Goal: Information Seeking & Learning: Compare options

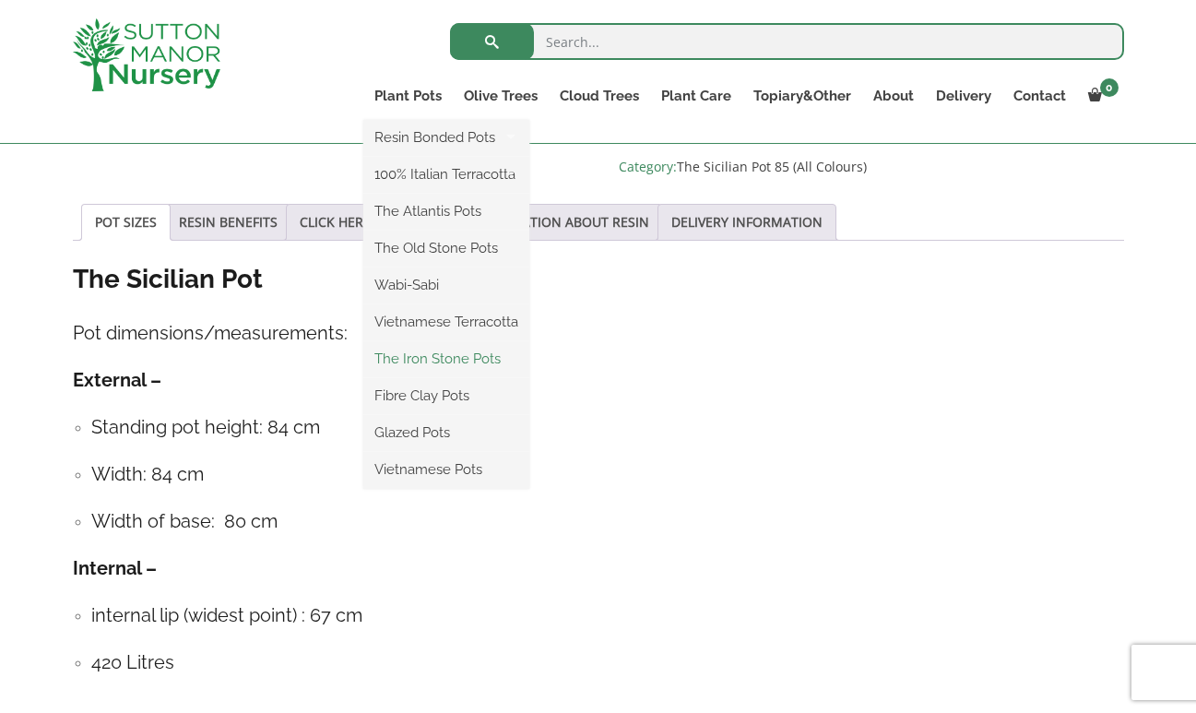
scroll to position [1252, 0]
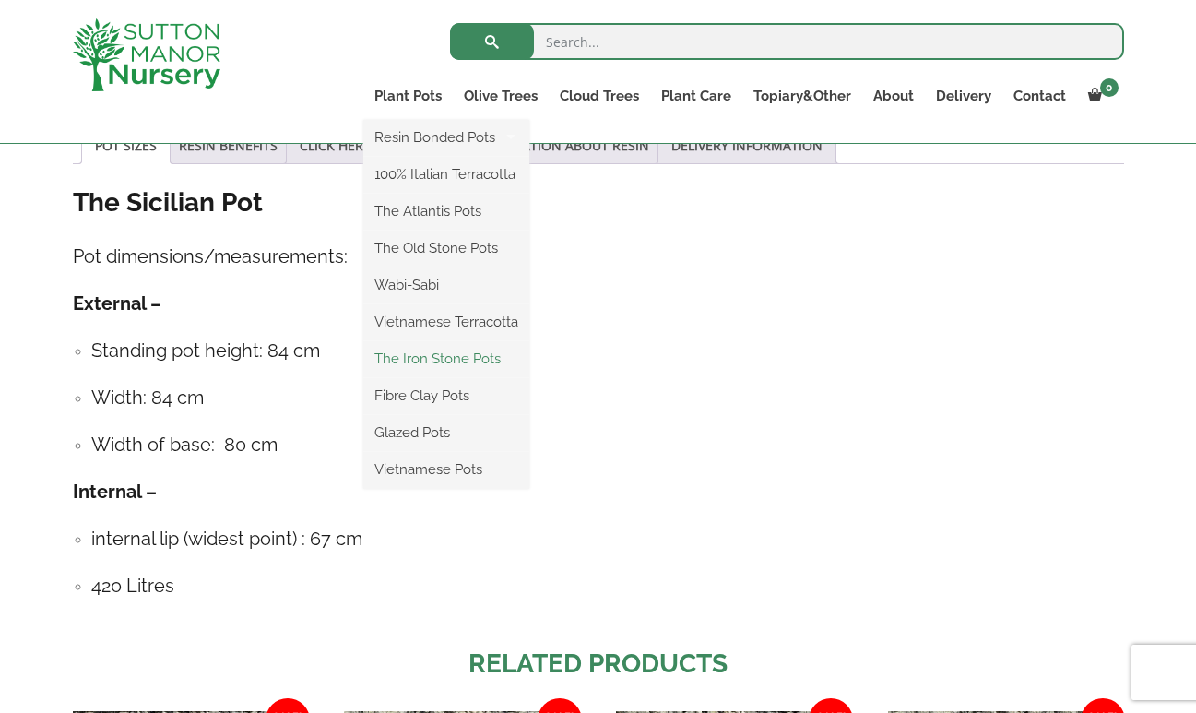
click at [430, 365] on link "The Iron Stone Pots" at bounding box center [446, 359] width 166 height 28
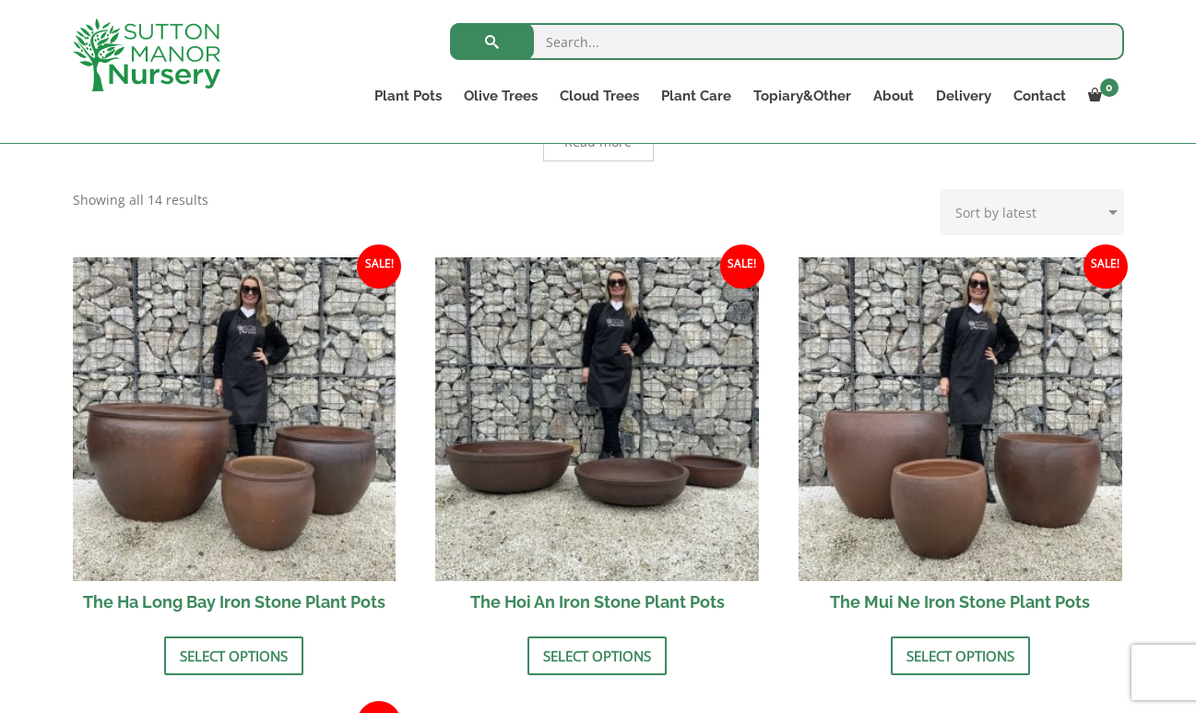
scroll to position [451, 0]
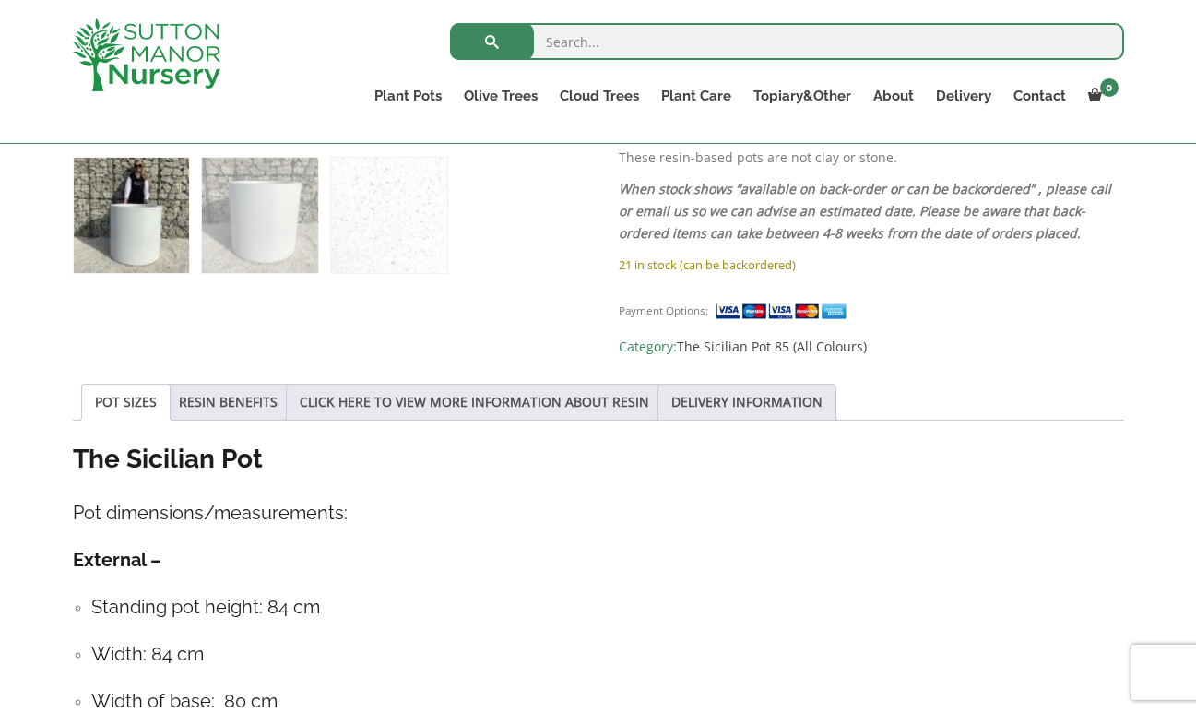
scroll to position [918, 0]
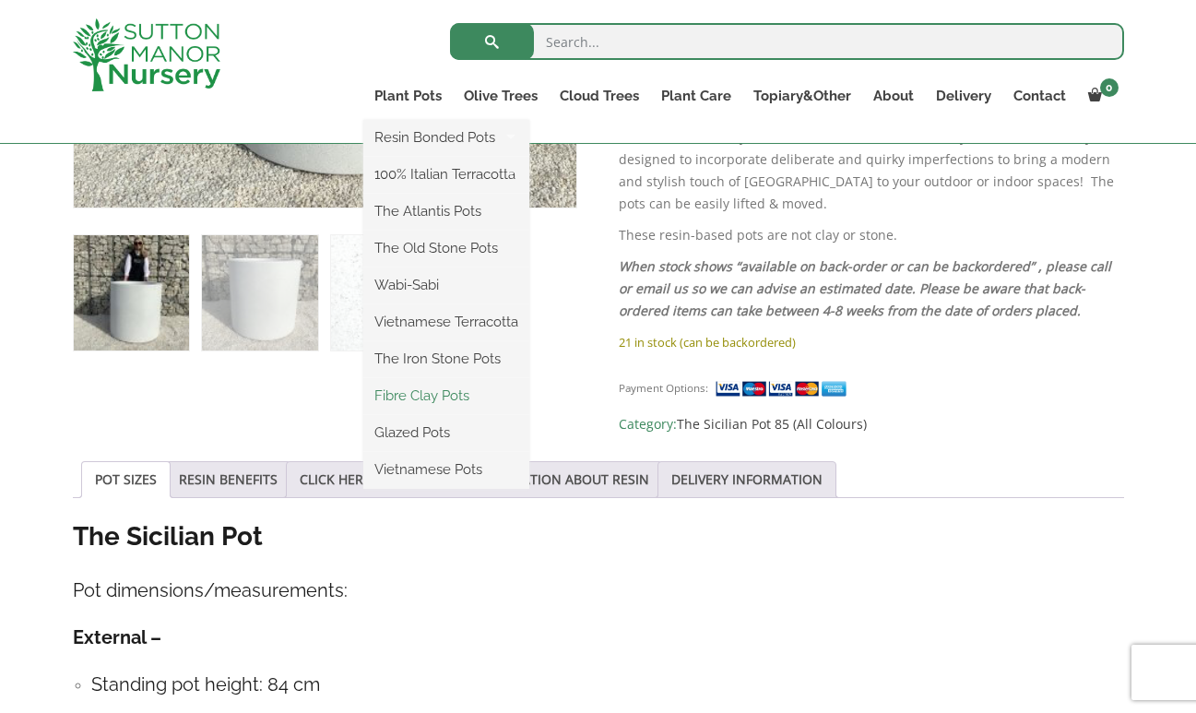
click at [434, 398] on link "Fibre Clay Pots" at bounding box center [446, 396] width 166 height 28
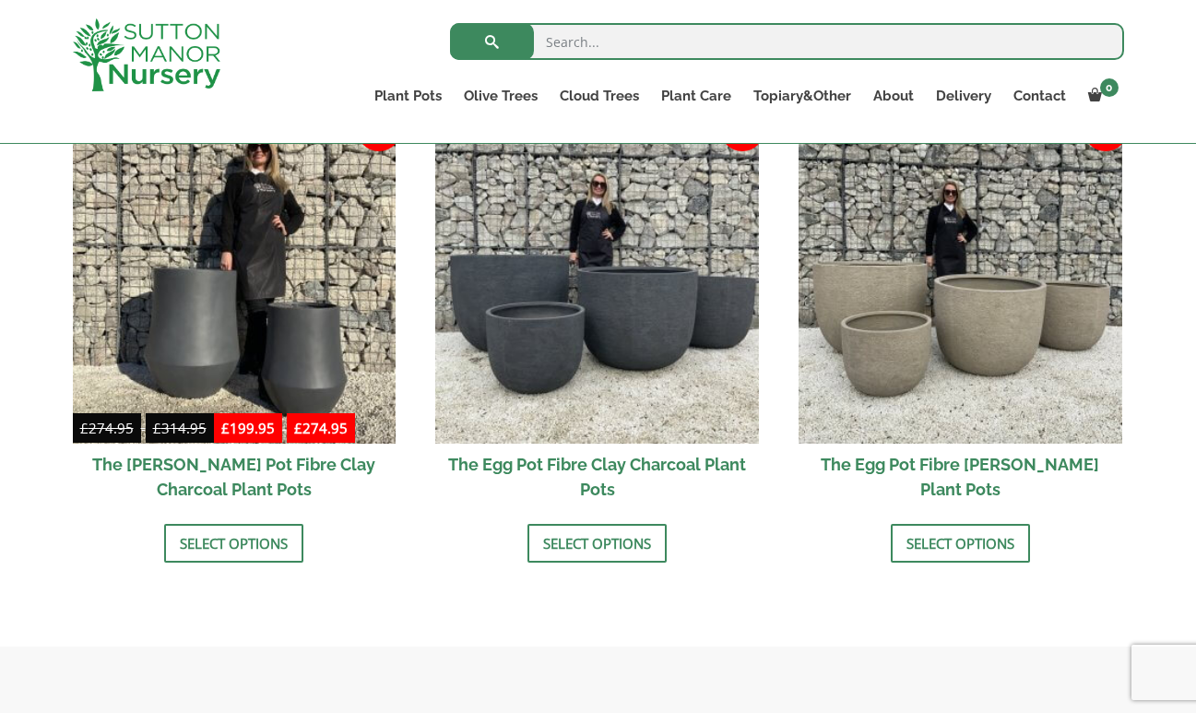
scroll to position [599, 0]
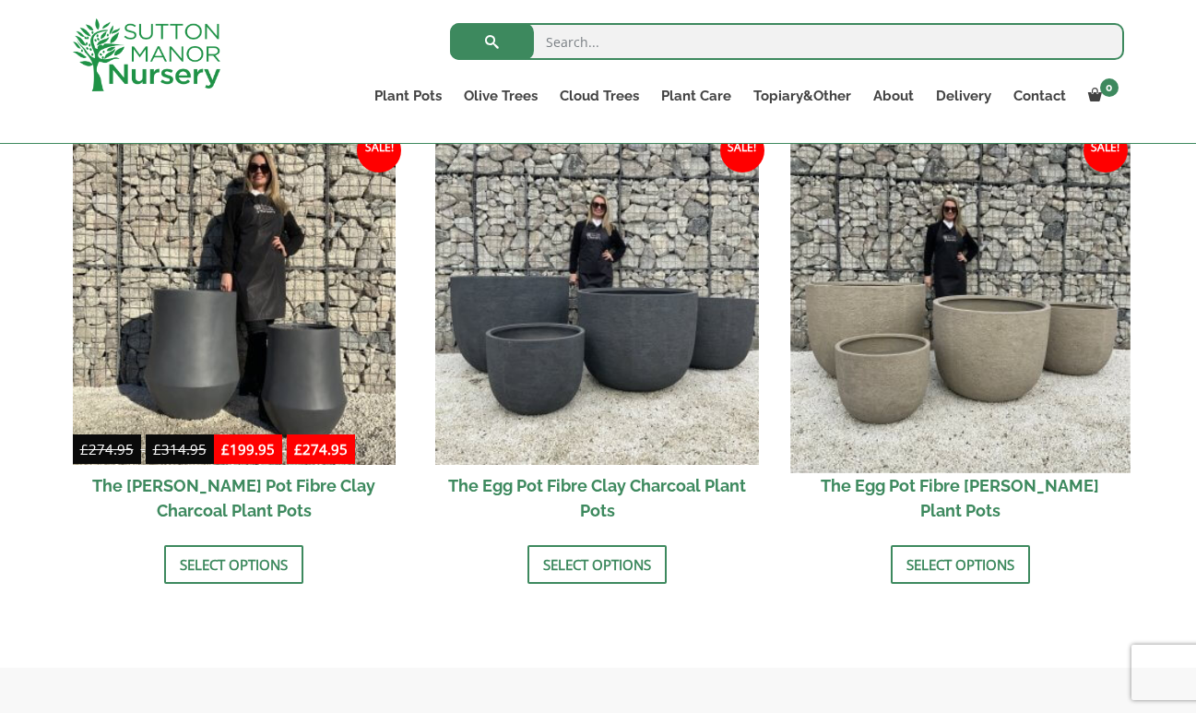
click at [897, 339] on img at bounding box center [960, 302] width 339 height 339
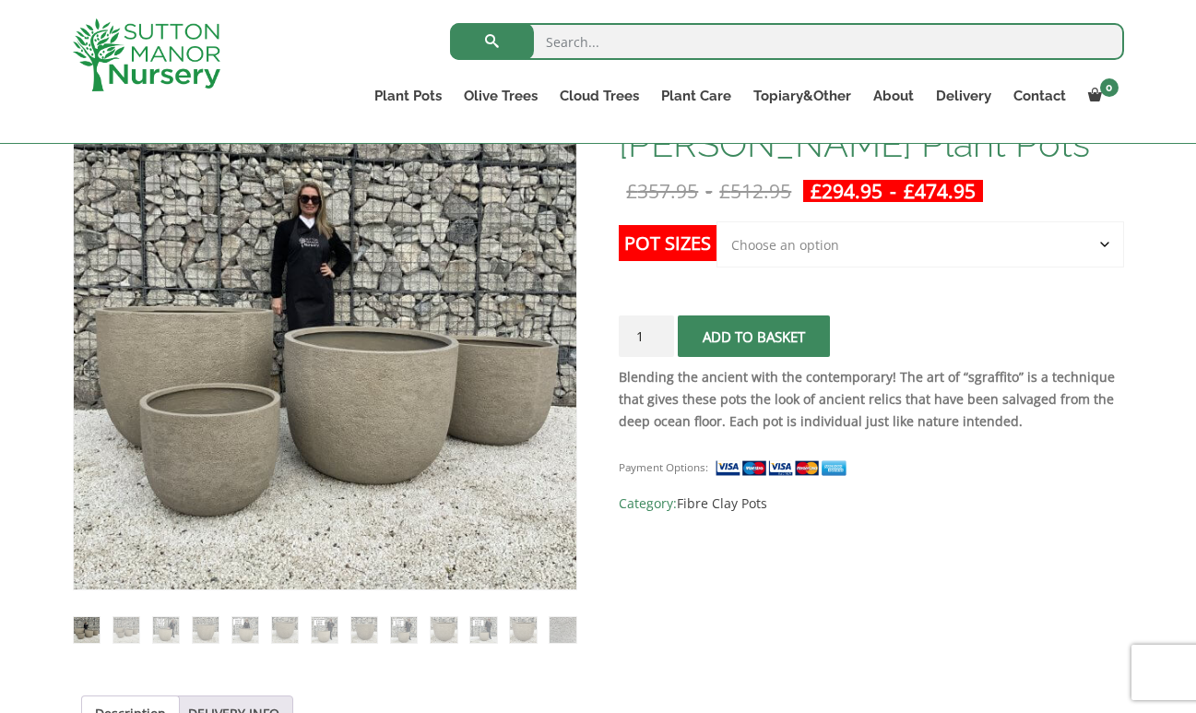
scroll to position [297, 0]
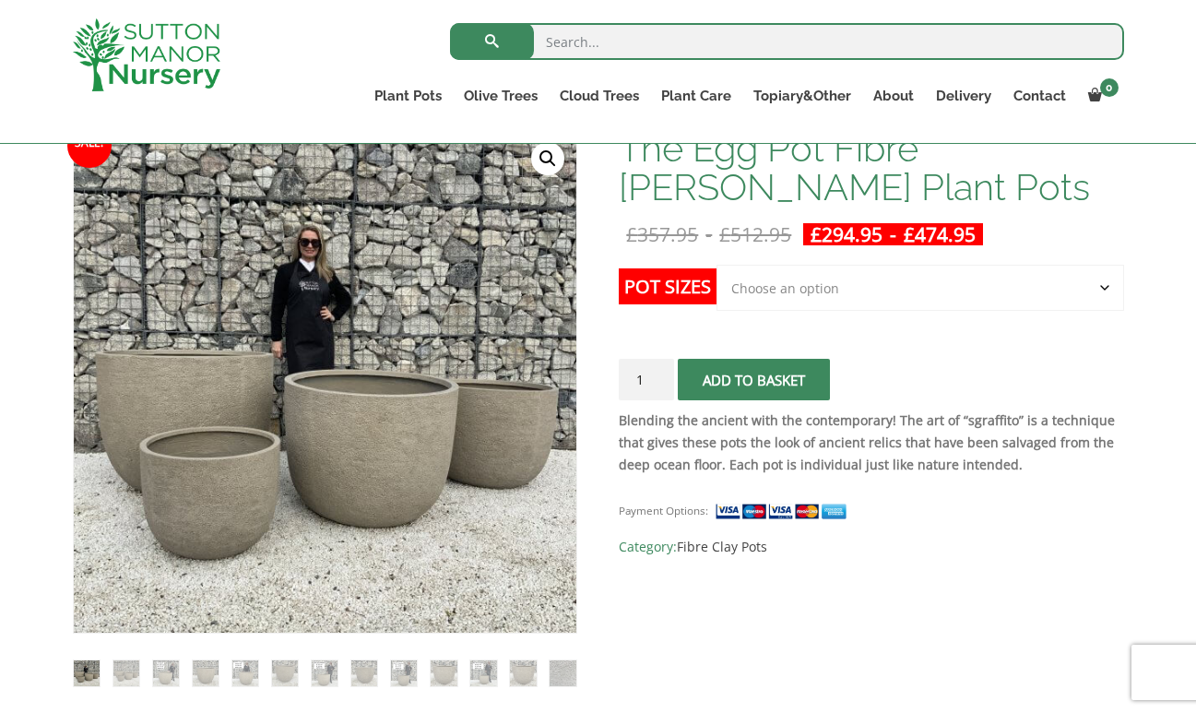
click at [796, 284] on select "Choose an option Click here to buy the 5th To Largest Pot In The Picture Click …" at bounding box center [920, 288] width 407 height 46
select select "Click here to buy the 2nd To Largest Pot In The Picture"
click at [717, 265] on select "Choose an option Click here to buy the 5th To Largest Pot In The Picture Click …" at bounding box center [920, 288] width 407 height 46
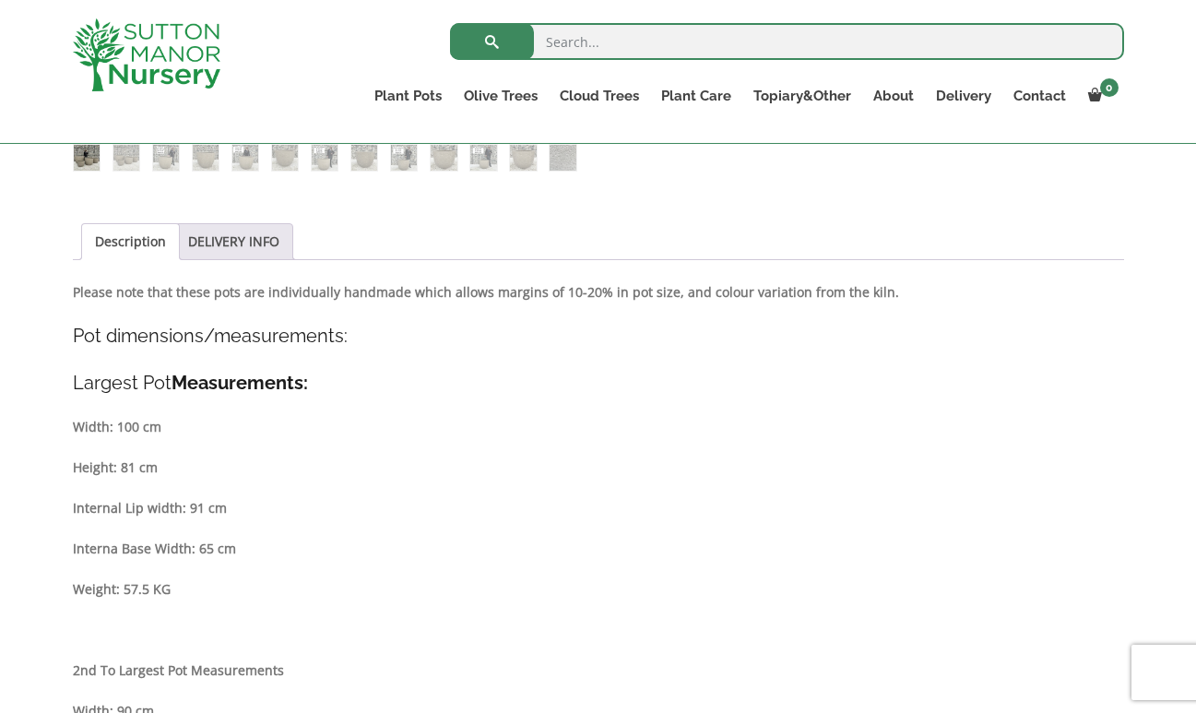
scroll to position [842, 0]
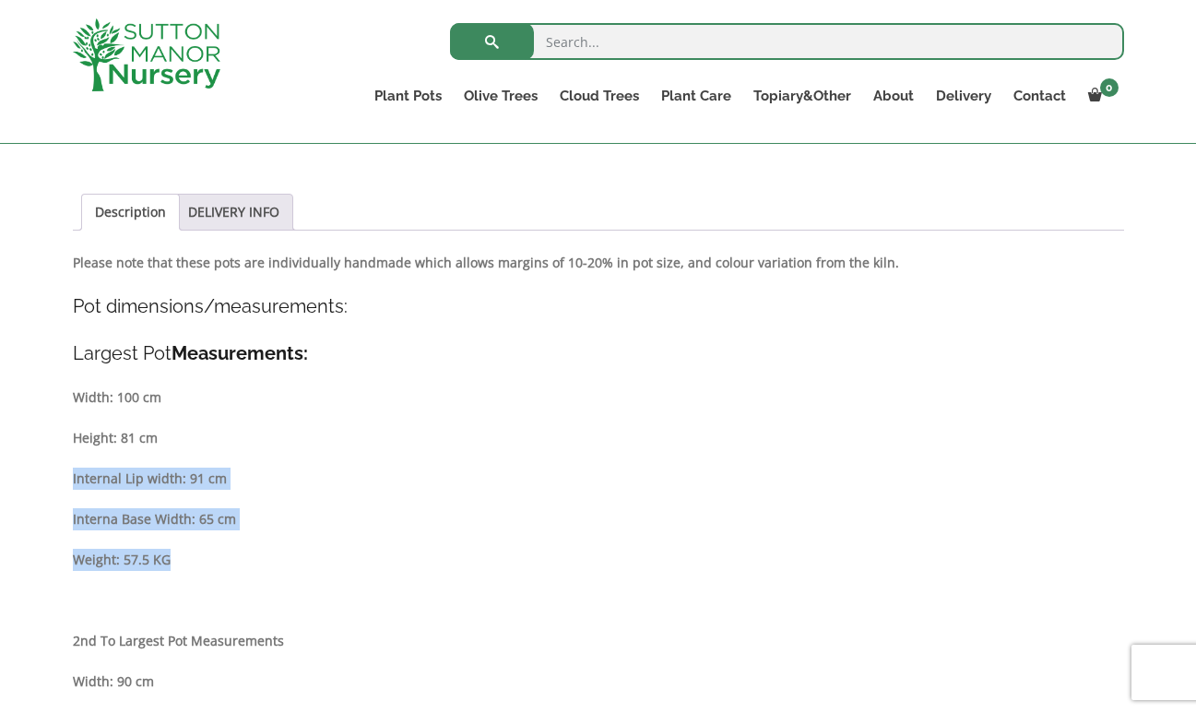
drag, startPoint x: 190, startPoint y: 564, endPoint x: 120, endPoint y: 448, distance: 134.9
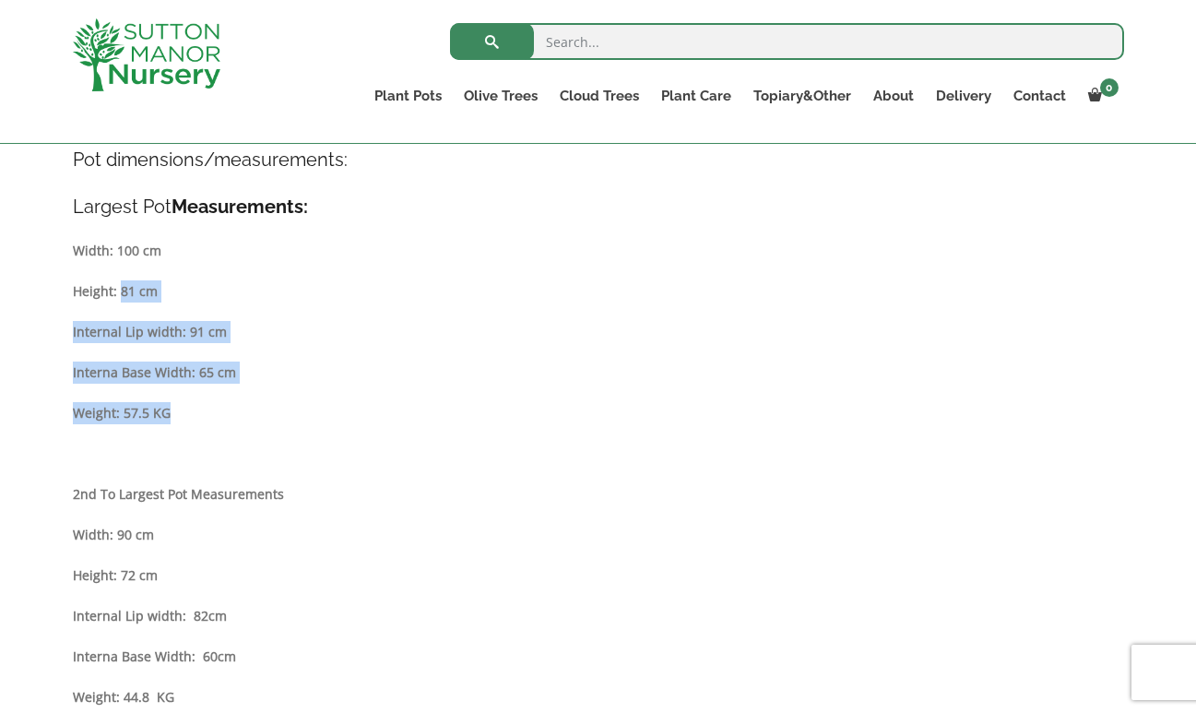
scroll to position [994, 0]
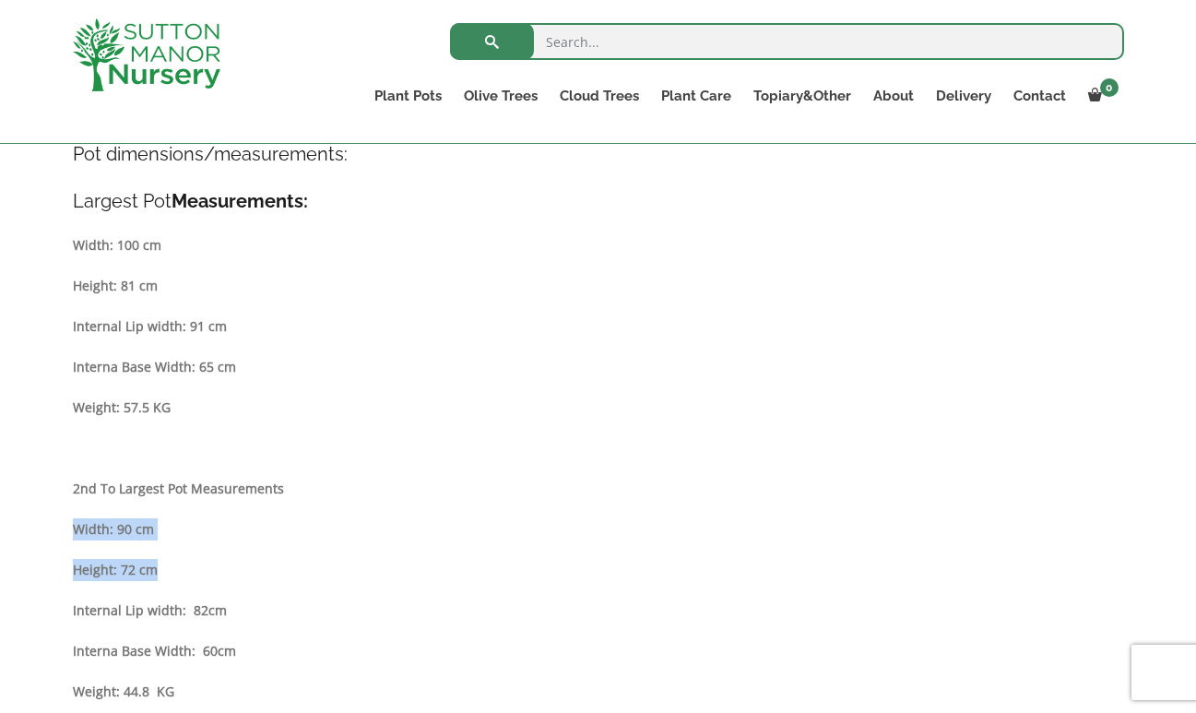
drag, startPoint x: 74, startPoint y: 520, endPoint x: 163, endPoint y: 565, distance: 100.2
copy div "Width: 90 cm Height: 72 cm"
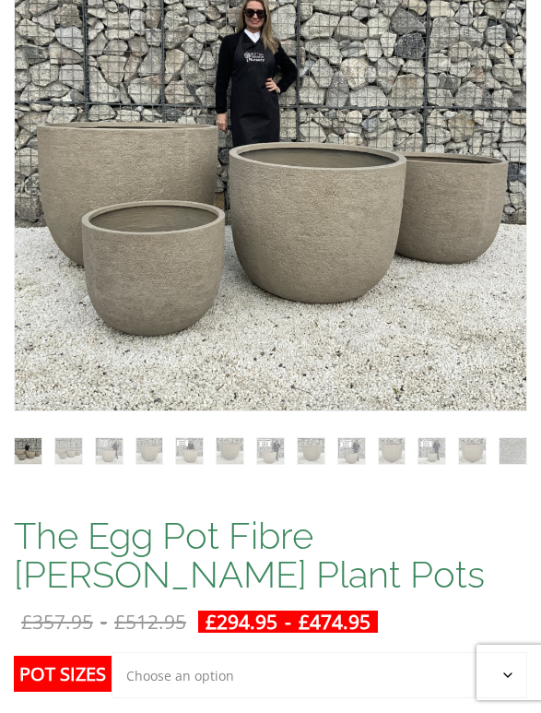
scroll to position [269, 0]
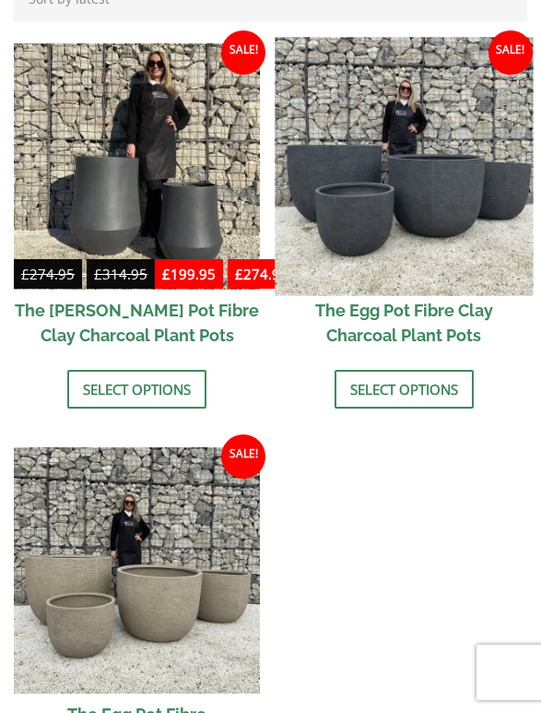
click at [382, 151] on img at bounding box center [404, 166] width 259 height 259
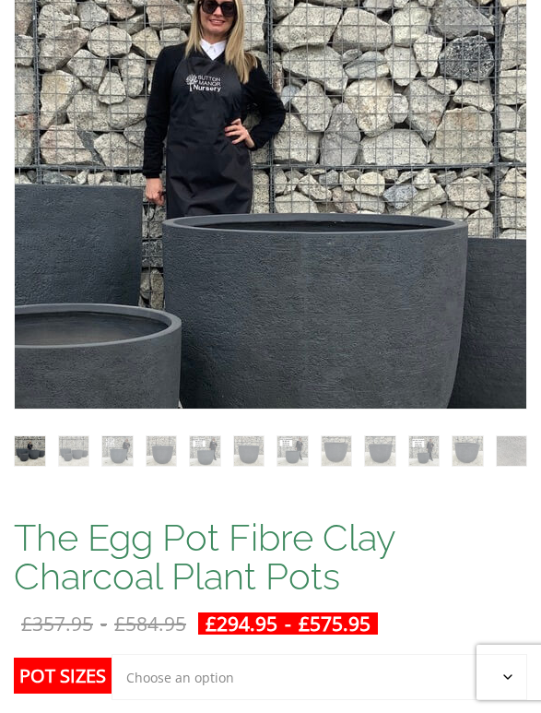
scroll to position [376, 0]
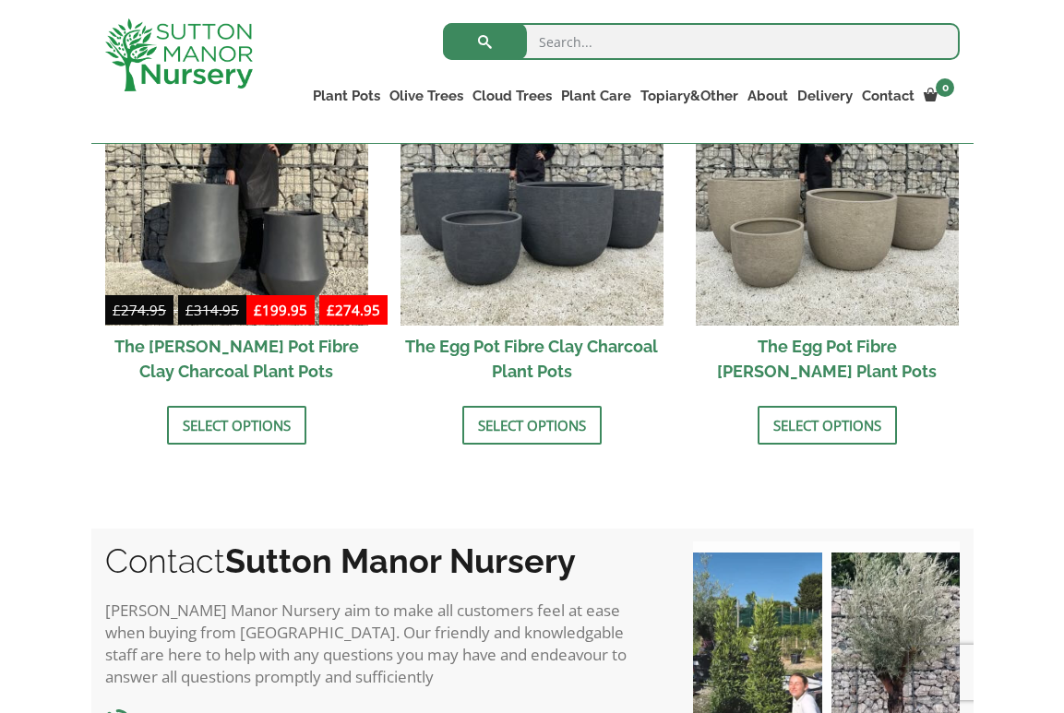
scroll to position [677, 0]
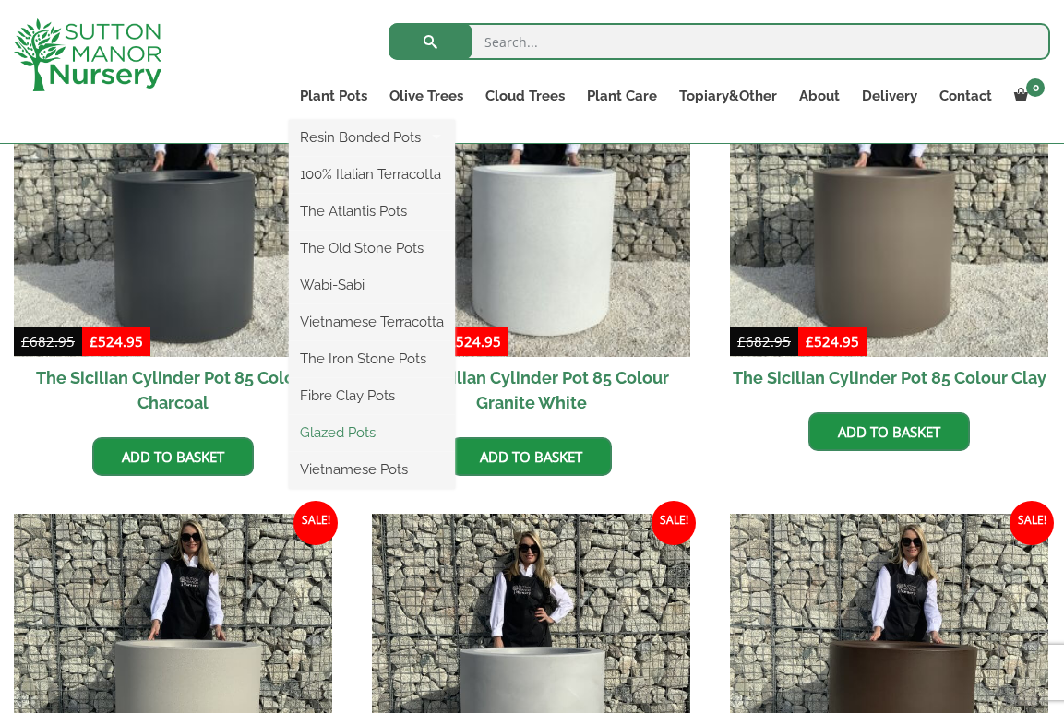
click at [332, 439] on link "Glazed Pots" at bounding box center [372, 433] width 166 height 28
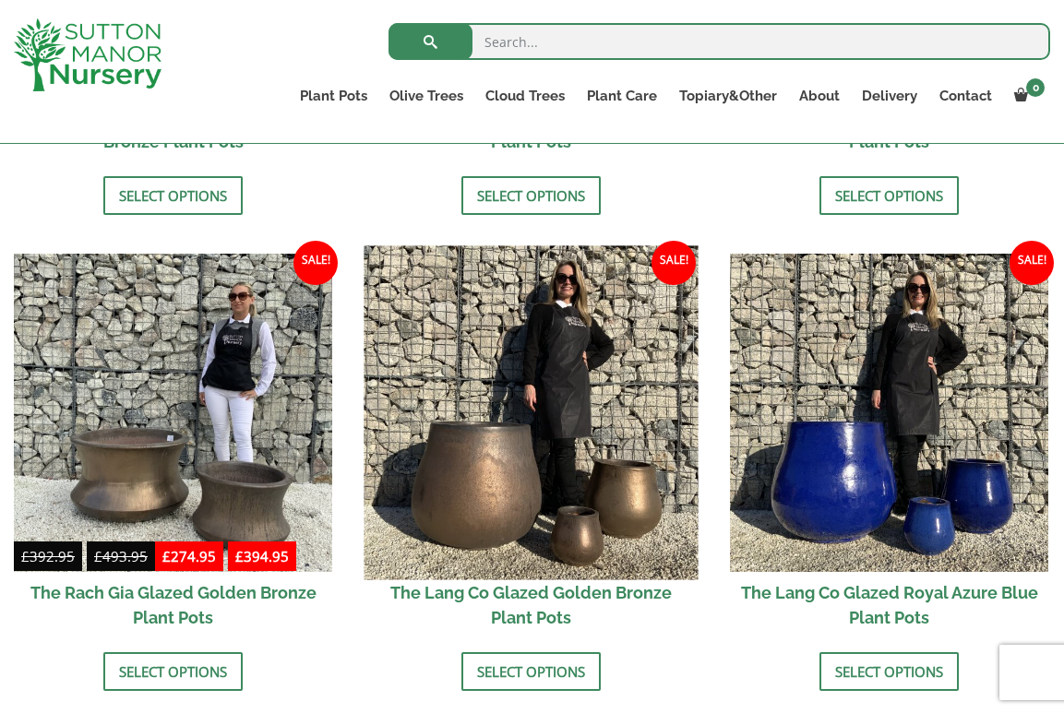
scroll to position [1314, 0]
